Goal: Transaction & Acquisition: Obtain resource

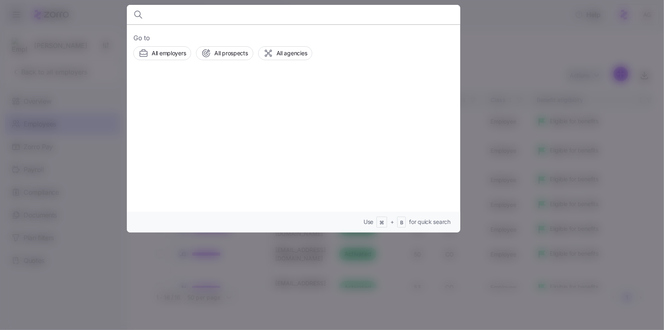
scroll to position [252, 1319]
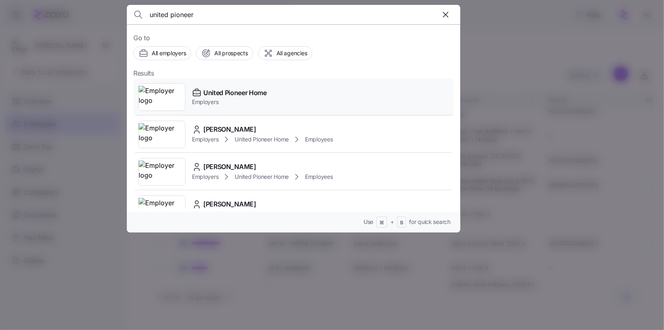
type input "united pioneer"
click at [235, 91] on span "United Pioneer Home" at bounding box center [234, 93] width 63 height 10
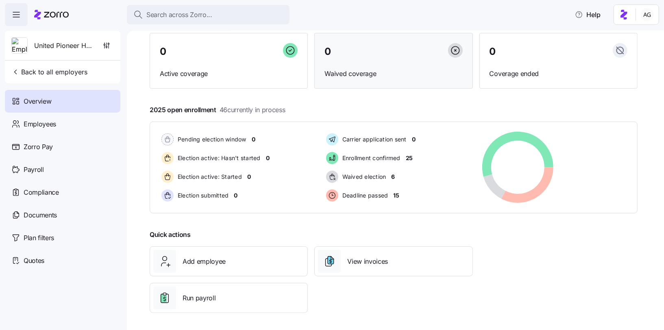
scroll to position [69, 0]
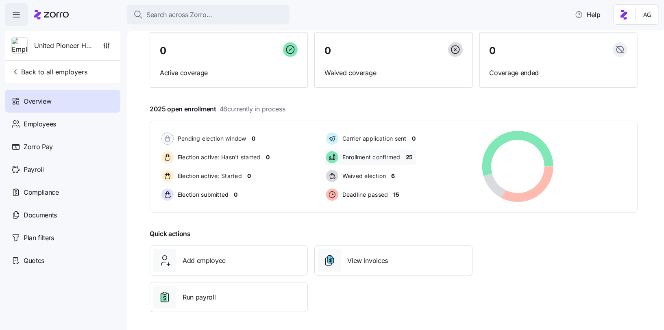
click at [411, 158] on span "25" at bounding box center [409, 157] width 7 height 8
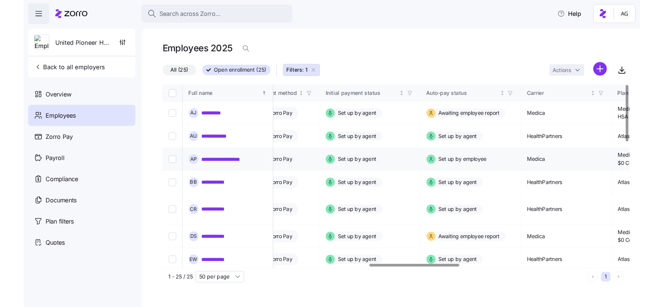
scroll to position [0, 1154]
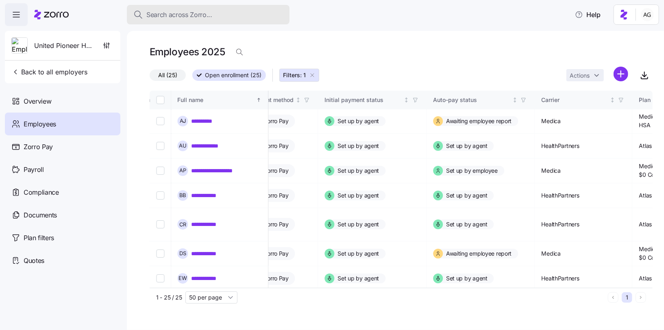
click at [184, 13] on span "Search across Zorro..." at bounding box center [179, 15] width 66 height 10
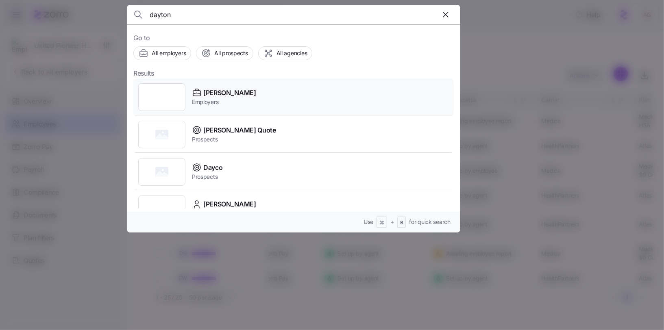
type input "dayton"
click at [226, 93] on span "Dayton Andrews" at bounding box center [229, 93] width 53 height 10
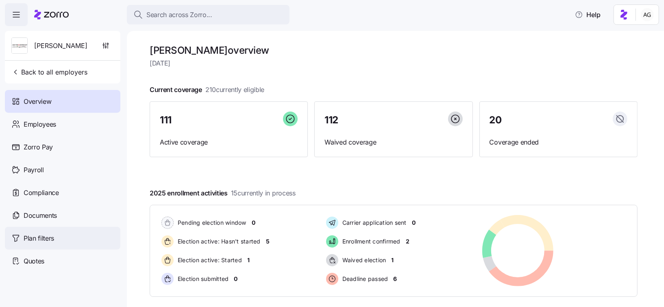
click at [37, 238] on span "Plan filters" at bounding box center [39, 238] width 30 height 10
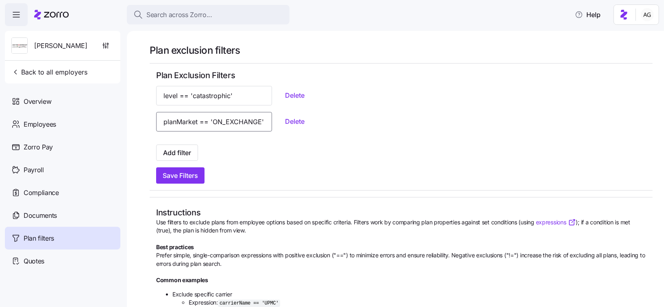
scroll to position [0, 24]
drag, startPoint x: 182, startPoint y: 118, endPoint x: 249, endPoint y: 119, distance: 67.5
click at [249, 119] on div "planMarket == 'ON_EXCHANGE' Delete" at bounding box center [401, 122] width 490 height 20
click at [234, 142] on div at bounding box center [401, 141] width 490 height 7
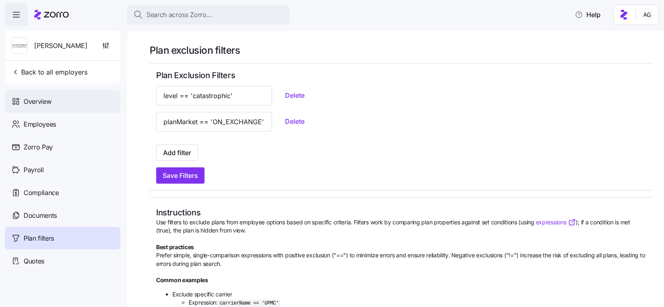
click at [57, 104] on div "Overview" at bounding box center [62, 101] width 115 height 23
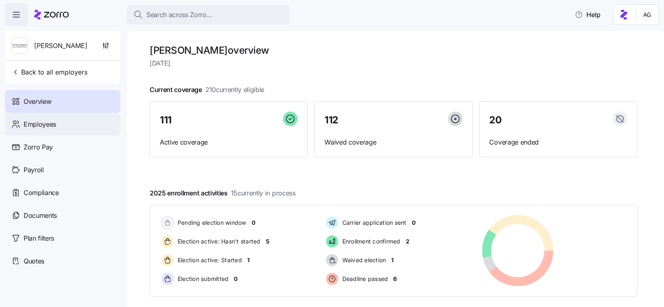
click at [79, 124] on div "Employees" at bounding box center [62, 124] width 115 height 23
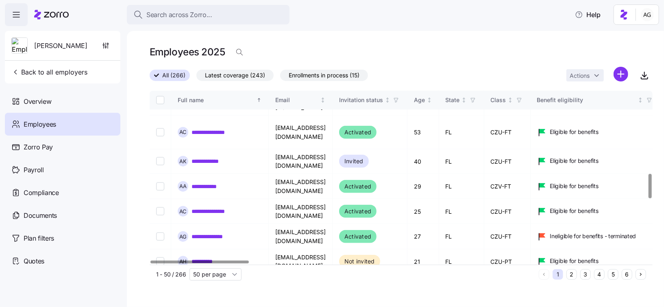
scroll to position [586, 0]
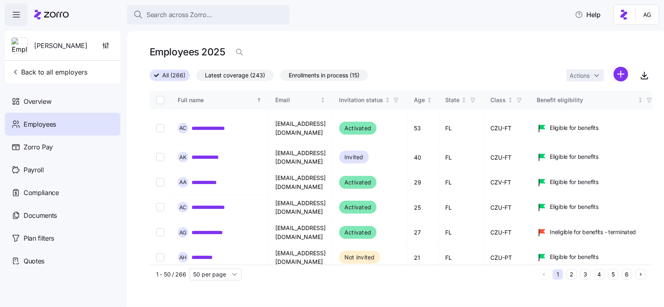
click at [305, 74] on span "Enrollments in process (15)" at bounding box center [324, 75] width 71 height 11
click at [280, 77] on input "Enrollments in process (15)" at bounding box center [280, 77] width 0 height 0
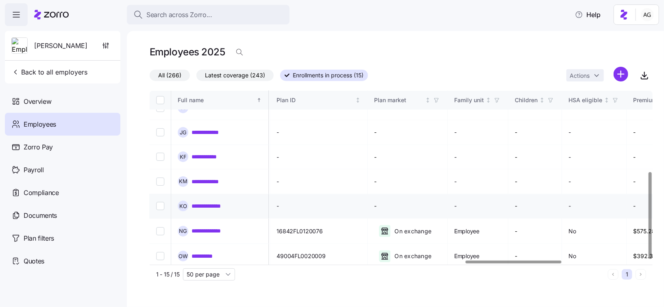
scroll to position [161, 1637]
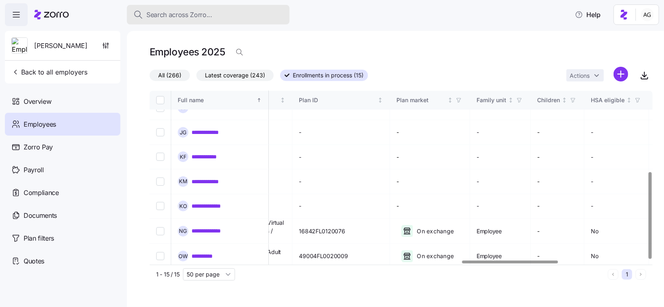
click at [166, 7] on button "Search across Zorro..." at bounding box center [208, 15] width 163 height 20
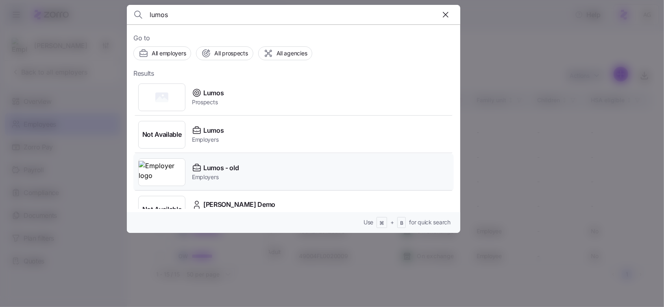
type input "lumos"
click at [188, 169] on div "Lumos - old Employers" at bounding box center [293, 171] width 320 height 37
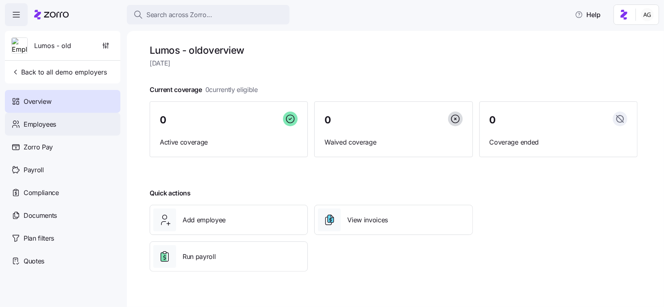
click at [67, 128] on div "Employees" at bounding box center [62, 124] width 115 height 23
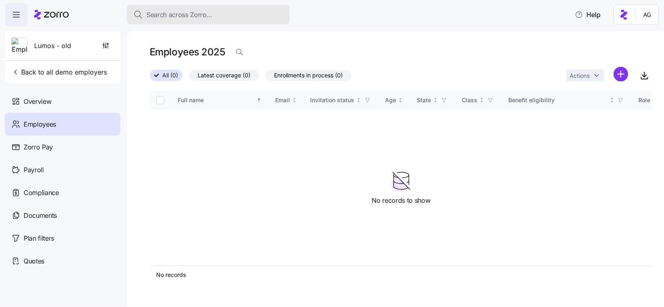
click at [156, 11] on span "Search across Zorro..." at bounding box center [179, 15] width 66 height 10
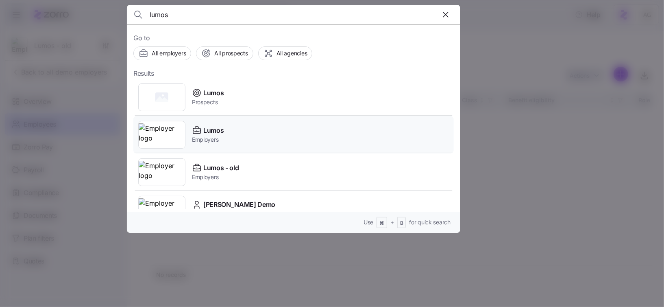
type input "lumos"
click at [188, 123] on div "Lumos Employers" at bounding box center [293, 134] width 320 height 37
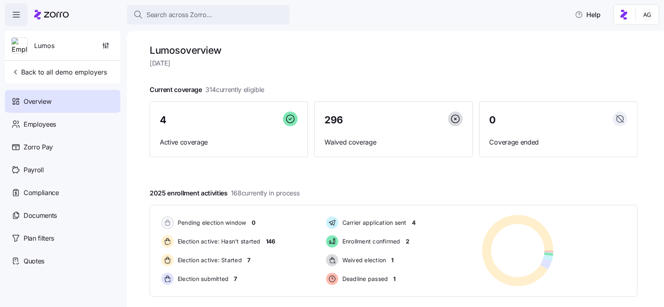
click at [87, 125] on div "Employees" at bounding box center [62, 124] width 115 height 23
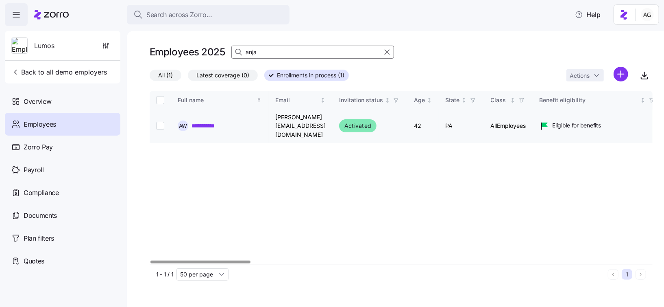
click at [216, 123] on link "**********" at bounding box center [209, 126] width 34 height 8
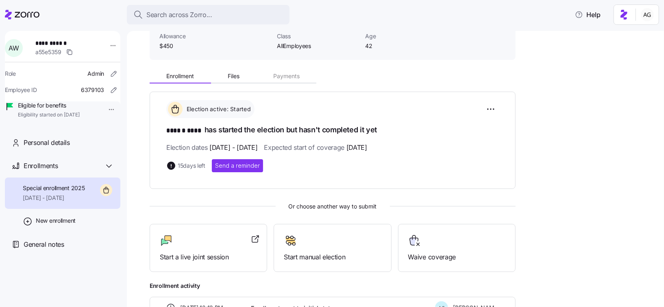
scroll to position [60, 0]
click at [186, 242] on div at bounding box center [208, 241] width 97 height 13
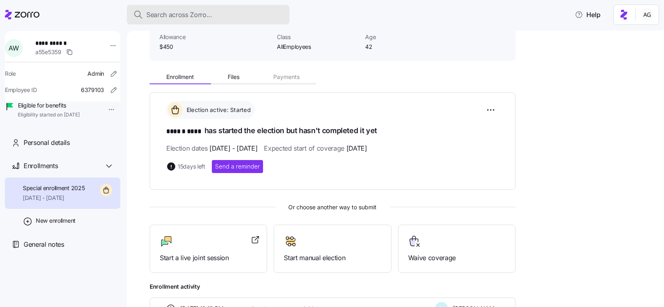
click at [193, 17] on span "Search across Zorro..." at bounding box center [179, 15] width 66 height 10
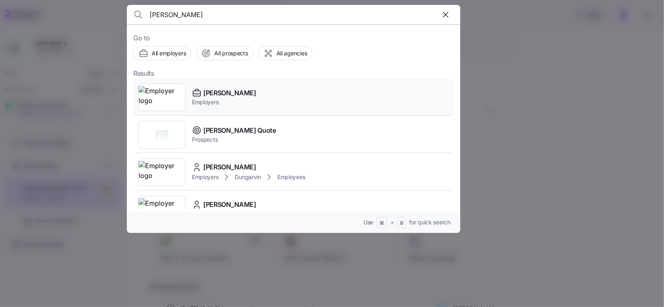
type input "dayton andrew"
click at [216, 83] on div "Dayton Andrews Employers" at bounding box center [293, 96] width 320 height 37
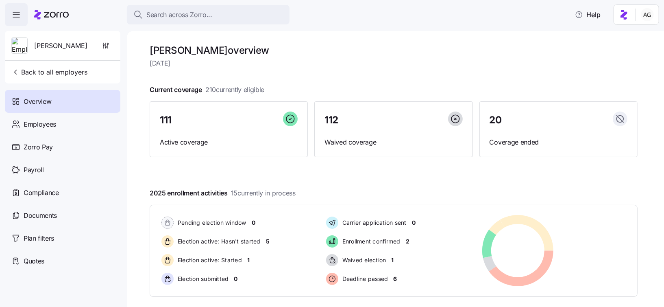
click at [149, 171] on div "Dayton Andrews overview Thursday, August 28 Current coverage 210 currently elig…" at bounding box center [395, 169] width 537 height 276
click at [61, 122] on div "Employees" at bounding box center [62, 124] width 115 height 23
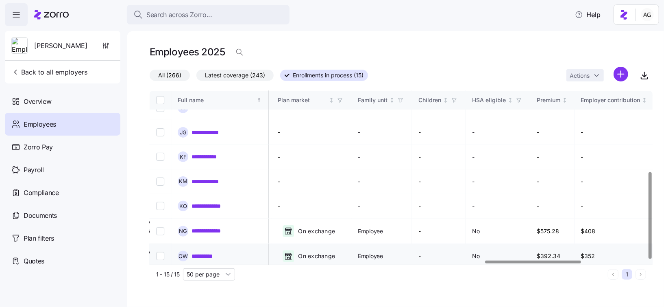
scroll to position [161, 1746]
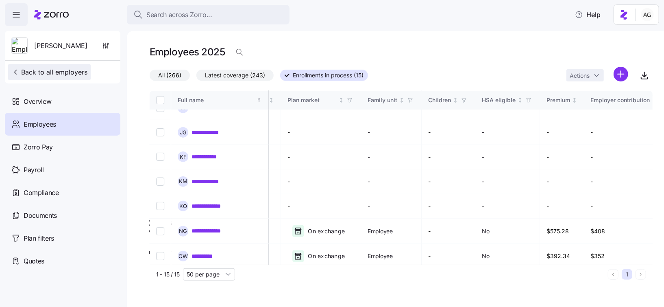
click at [57, 71] on span "Back to all employers" at bounding box center [49, 72] width 76 height 10
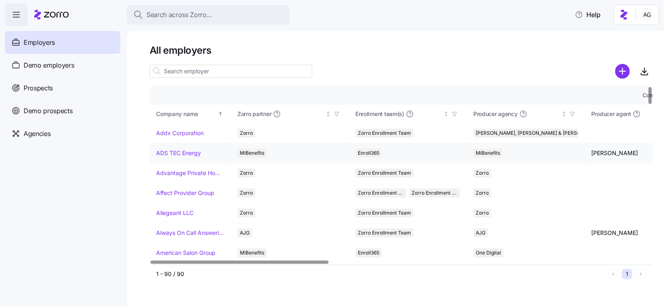
click at [172, 150] on link "ADS TEC Energy" at bounding box center [178, 153] width 45 height 8
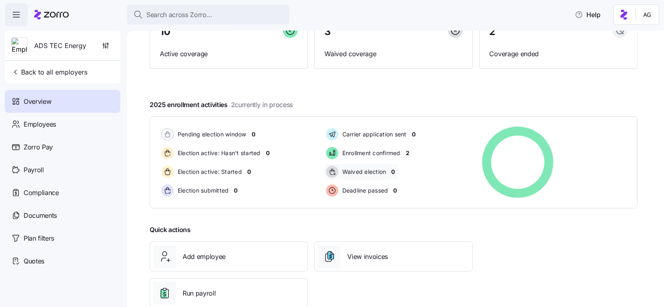
scroll to position [88, 0]
click at [156, 15] on span "Search across Zorro..." at bounding box center [179, 15] width 66 height 10
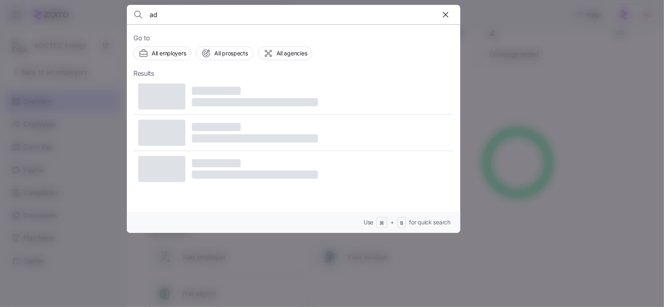
type input "a"
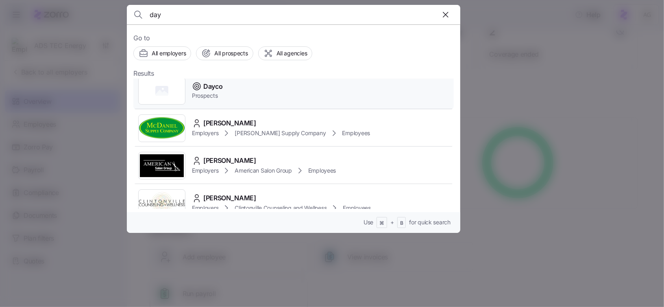
scroll to position [0, 0]
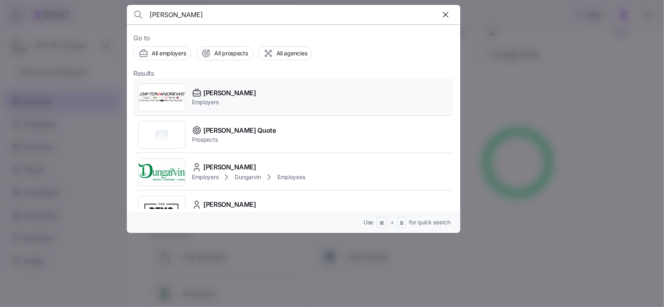
type input "dayton andrew"
click at [212, 99] on span "Employers" at bounding box center [224, 102] width 64 height 8
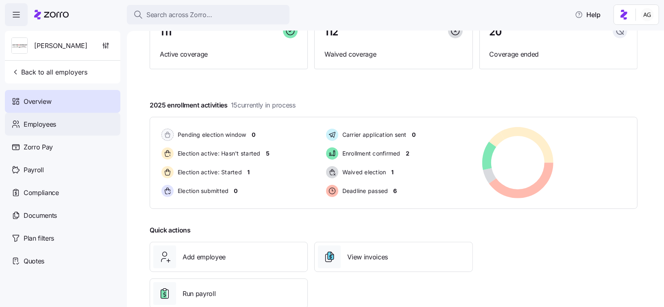
click at [43, 125] on span "Employees" at bounding box center [40, 124] width 33 height 10
click at [41, 123] on span "Employees" at bounding box center [40, 124] width 33 height 10
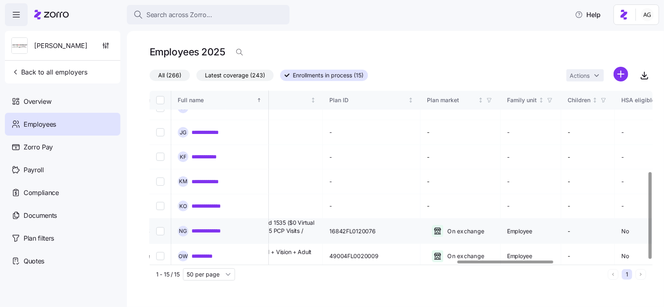
scroll to position [161, 1677]
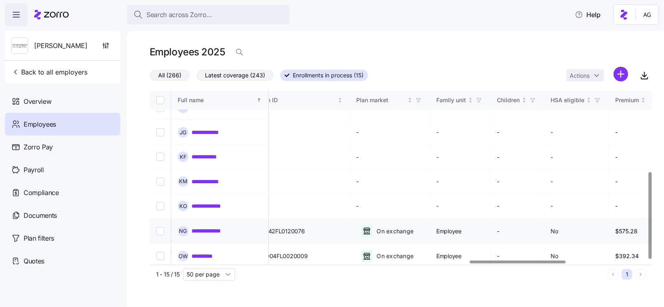
click at [217, 226] on link "**********" at bounding box center [213, 230] width 42 height 8
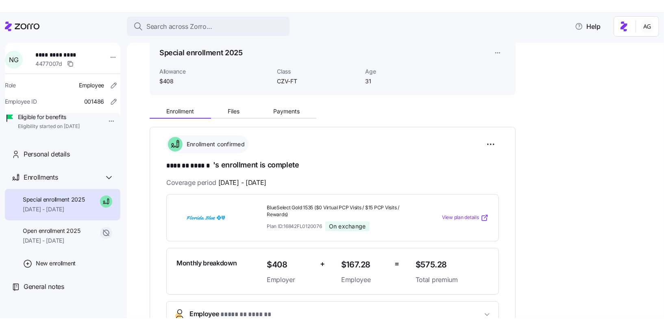
scroll to position [41, 0]
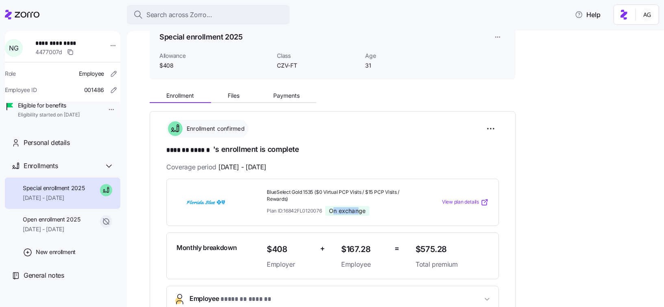
drag, startPoint x: 332, startPoint y: 209, endPoint x: 361, endPoint y: 207, distance: 28.9
click at [361, 207] on span "On exchange" at bounding box center [347, 210] width 37 height 7
click at [374, 206] on div "Plan ID: 16842FL0120076 On exchange" at bounding box center [338, 211] width 142 height 10
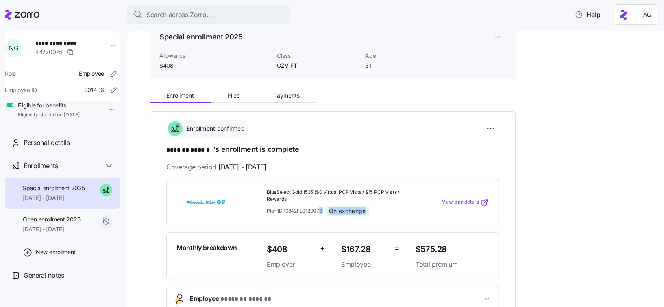
drag, startPoint x: 374, startPoint y: 209, endPoint x: 320, endPoint y: 210, distance: 54.5
click at [320, 210] on div "Plan ID: 16842FL0120076 On exchange" at bounding box center [338, 211] width 142 height 10
click at [327, 206] on div "On exchange" at bounding box center [347, 211] width 44 height 10
drag, startPoint x: 380, startPoint y: 205, endPoint x: 328, endPoint y: 205, distance: 52.1
click at [328, 206] on div "Plan ID: 16842FL0120076 On exchange" at bounding box center [338, 211] width 142 height 10
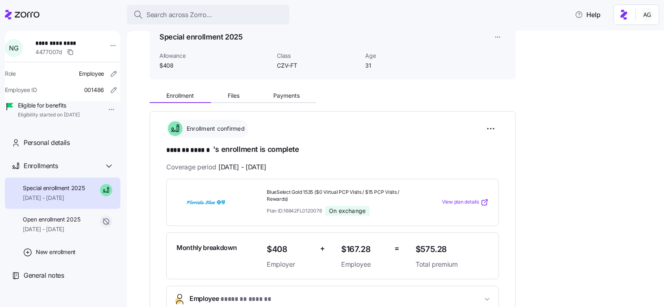
click at [392, 206] on div "Plan ID: 16842FL0120076 On exchange" at bounding box center [338, 211] width 142 height 10
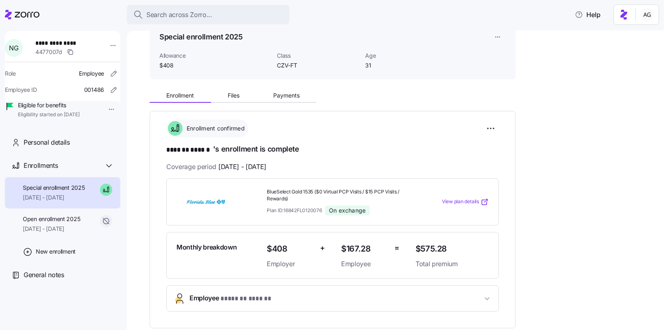
click at [38, 15] on icon at bounding box center [22, 15] width 35 height 10
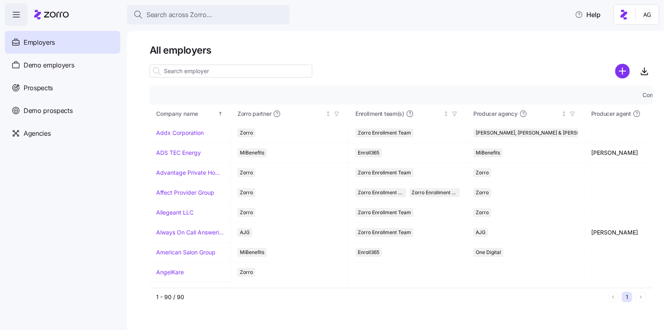
click at [51, 13] on icon at bounding box center [56, 15] width 25 height 6
click at [179, 71] on input at bounding box center [231, 71] width 163 height 13
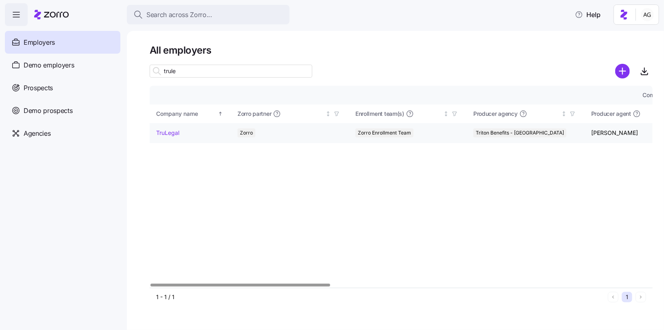
type input "trule"
click at [167, 132] on link "TruLegal" at bounding box center [167, 133] width 23 height 8
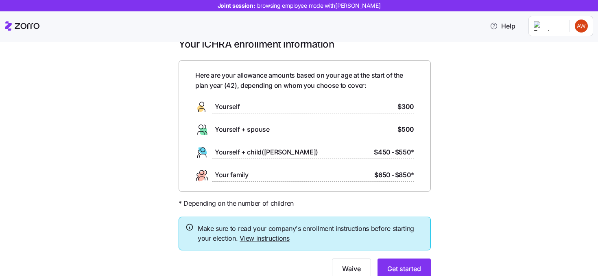
scroll to position [31, 0]
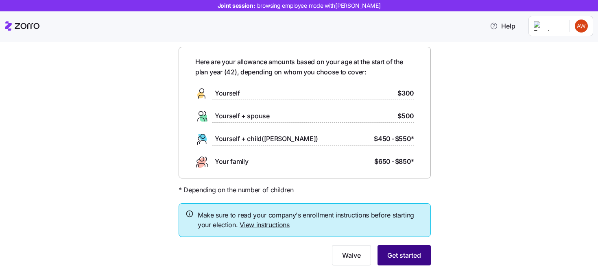
click at [400, 258] on span "Get started" at bounding box center [404, 255] width 34 height 10
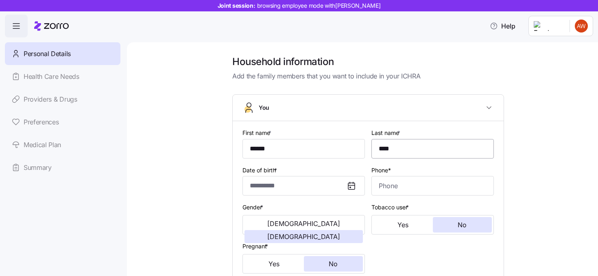
type input "**********"
type input "(856) 316-9042"
type input "US citizen"
type input "Single"
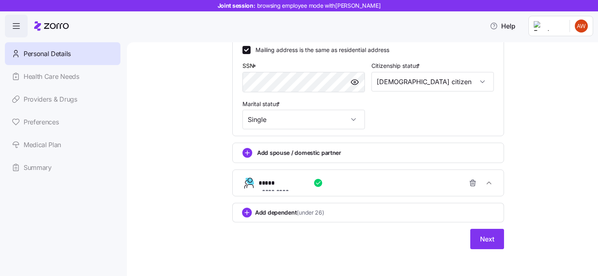
scroll to position [313, 0]
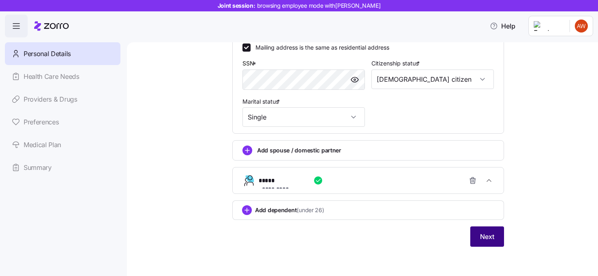
click at [483, 237] on span "Next" at bounding box center [487, 237] width 14 height 10
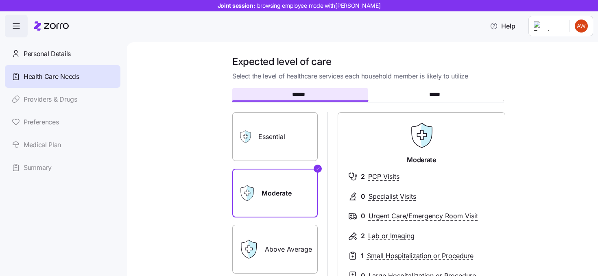
scroll to position [170, 0]
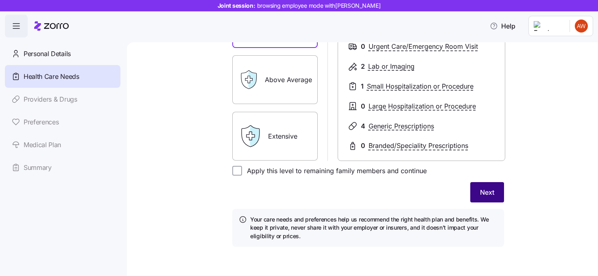
click at [478, 202] on button "Next" at bounding box center [487, 192] width 34 height 20
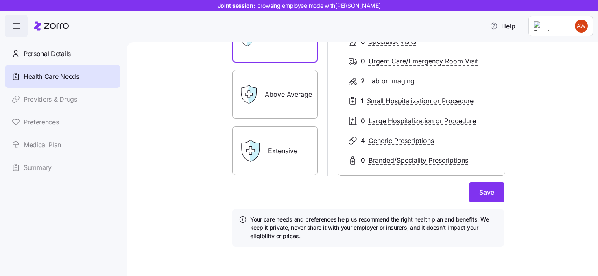
scroll to position [142, 0]
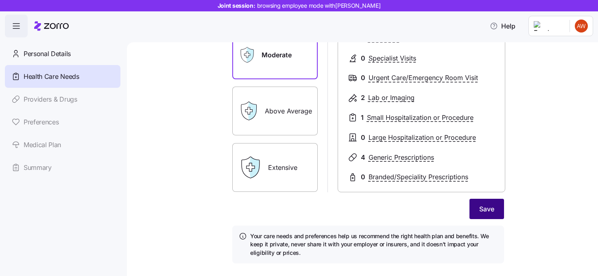
click at [483, 204] on button "Save" at bounding box center [486, 209] width 35 height 20
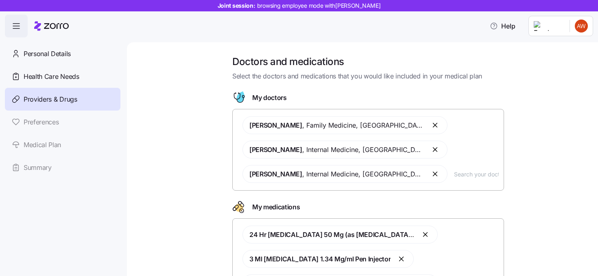
scroll to position [83, 0]
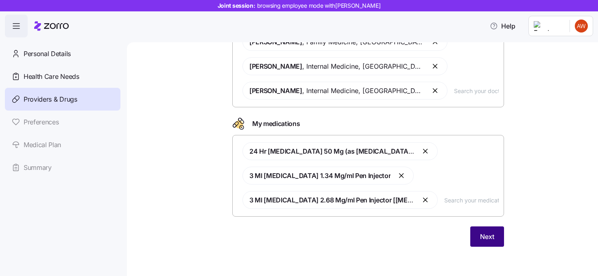
click at [477, 235] on button "Next" at bounding box center [487, 236] width 34 height 20
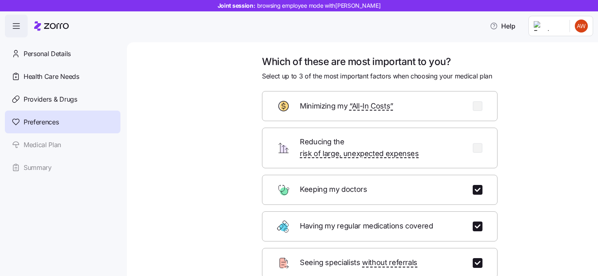
scroll to position [103, 0]
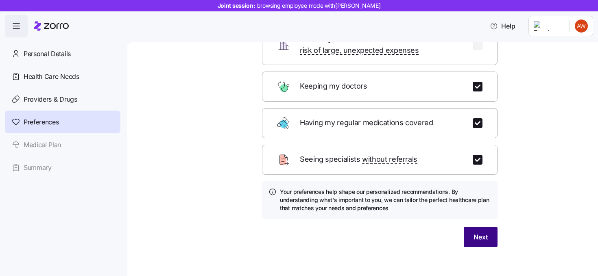
click at [482, 232] on span "Next" at bounding box center [480, 237] width 14 height 10
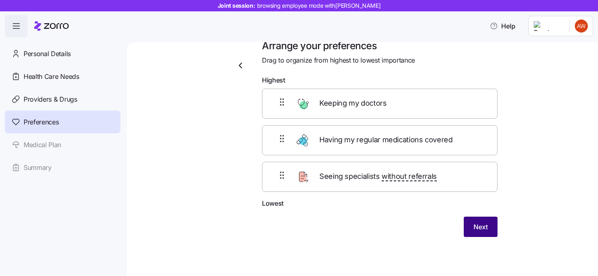
scroll to position [15, 0]
click at [473, 222] on span "Next" at bounding box center [480, 227] width 14 height 10
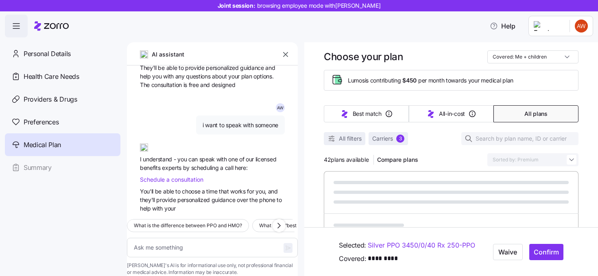
scroll to position [1095, 0]
type textarea "x"
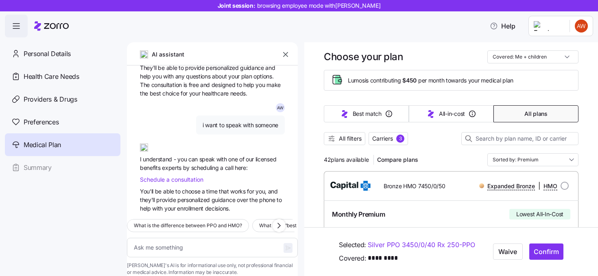
click at [285, 55] on icon "button" at bounding box center [285, 54] width 8 height 8
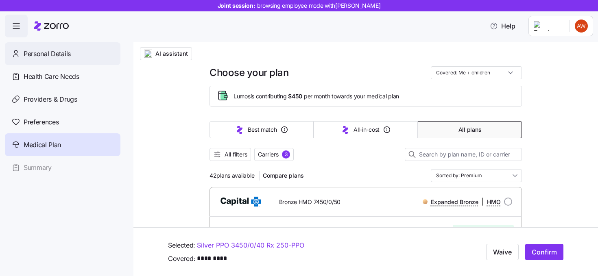
scroll to position [0, 0]
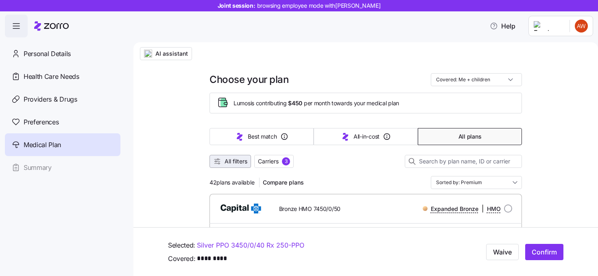
click at [235, 161] on span "All filters" at bounding box center [235, 161] width 23 height 8
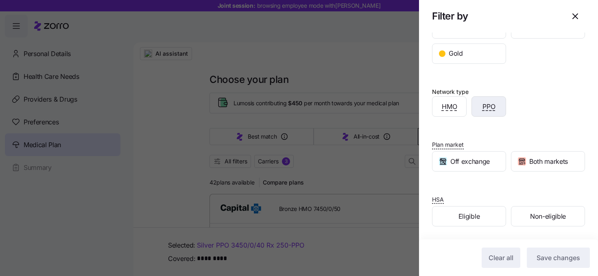
scroll to position [83, 0]
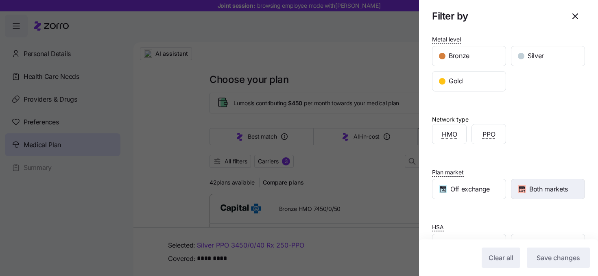
click at [550, 184] on span "Both markets" at bounding box center [548, 189] width 39 height 10
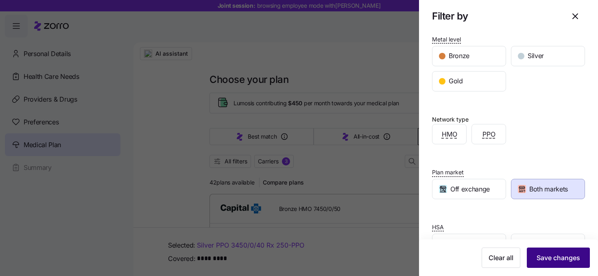
click at [545, 264] on button "Save changes" at bounding box center [558, 258] width 63 height 20
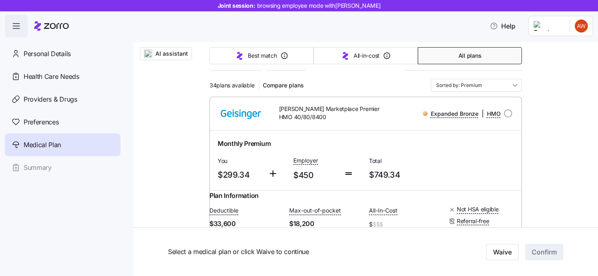
scroll to position [23, 0]
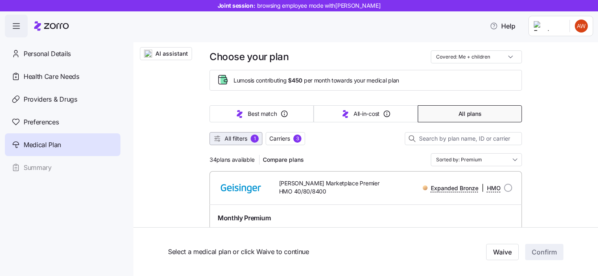
click at [246, 141] on span "All filters" at bounding box center [235, 139] width 23 height 8
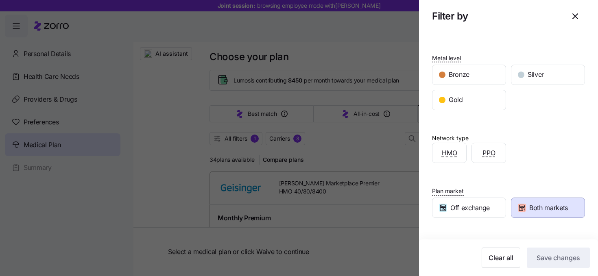
scroll to position [65, 0]
click at [574, 19] on icon "button" at bounding box center [575, 16] width 10 height 10
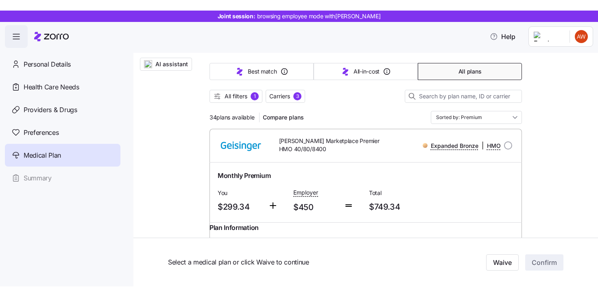
scroll to position [0, 0]
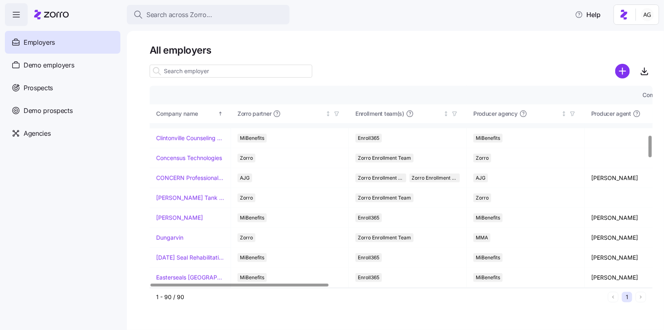
scroll to position [452, 0]
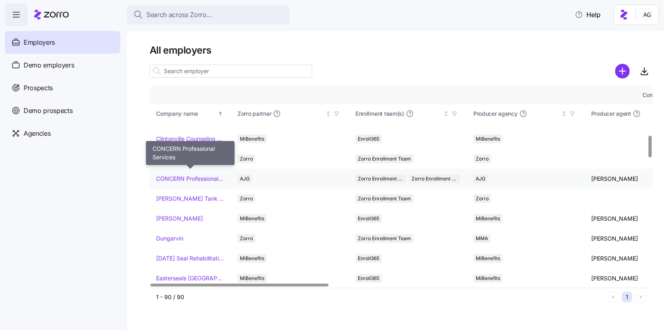
click at [195, 176] on link "CONCERN Professional Services" at bounding box center [190, 179] width 68 height 8
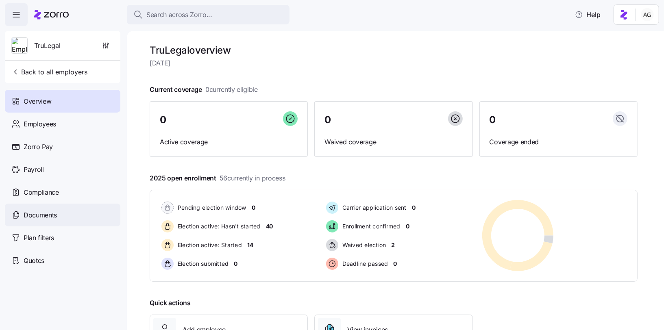
click at [66, 208] on div "Documents" at bounding box center [62, 215] width 115 height 23
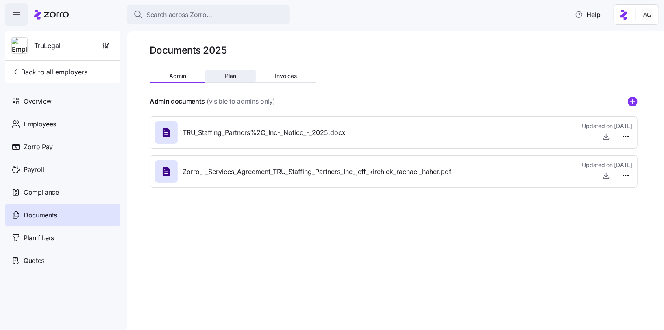
click at [235, 77] on span "Plan" at bounding box center [230, 76] width 11 height 6
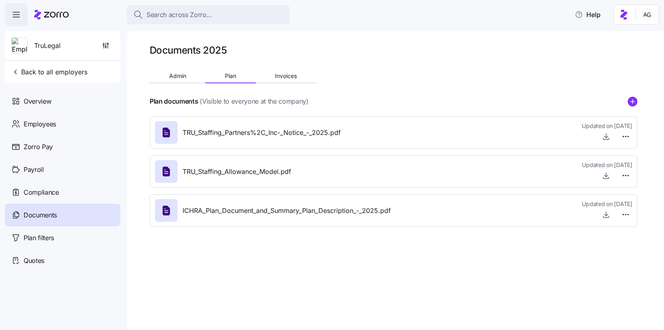
click at [235, 172] on span "TRU_Staffing_Allowance_Model.pdf" at bounding box center [237, 172] width 109 height 10
click at [605, 177] on icon "button" at bounding box center [606, 176] width 8 height 8
